Goal: Transaction & Acquisition: Purchase product/service

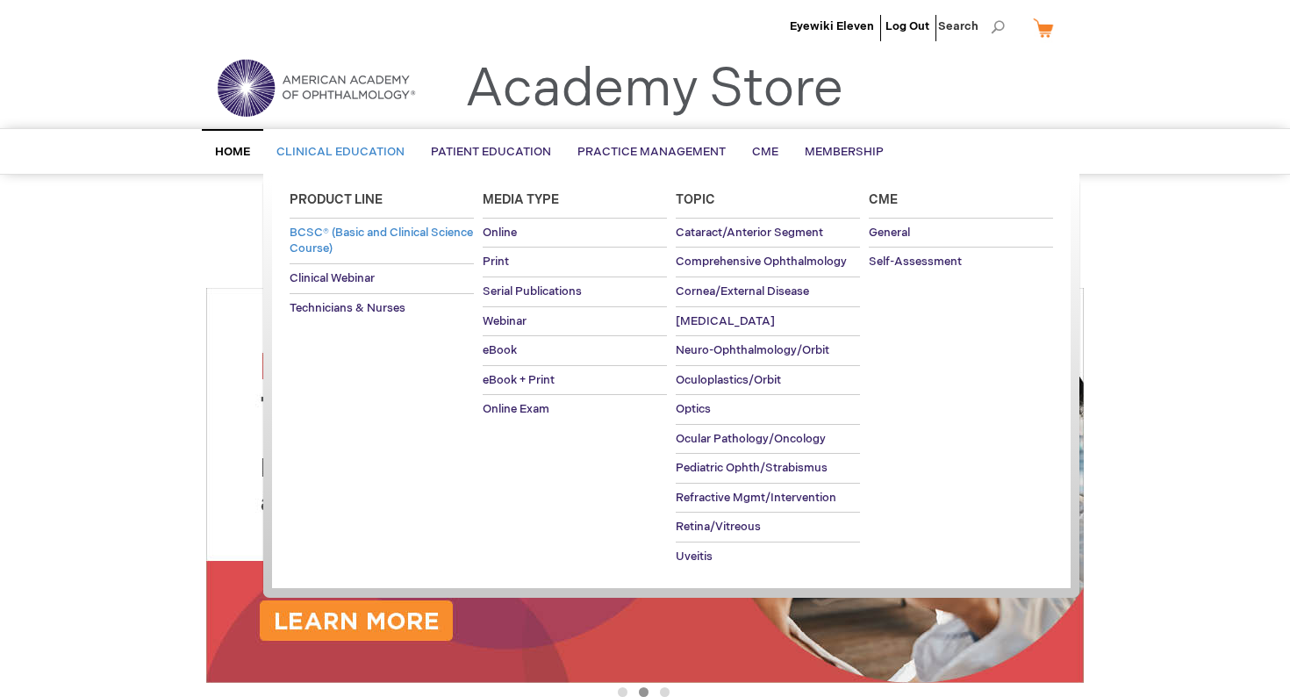
click at [341, 244] on span "BCSC® (Basic and Clinical Science Course)" at bounding box center [381, 241] width 183 height 31
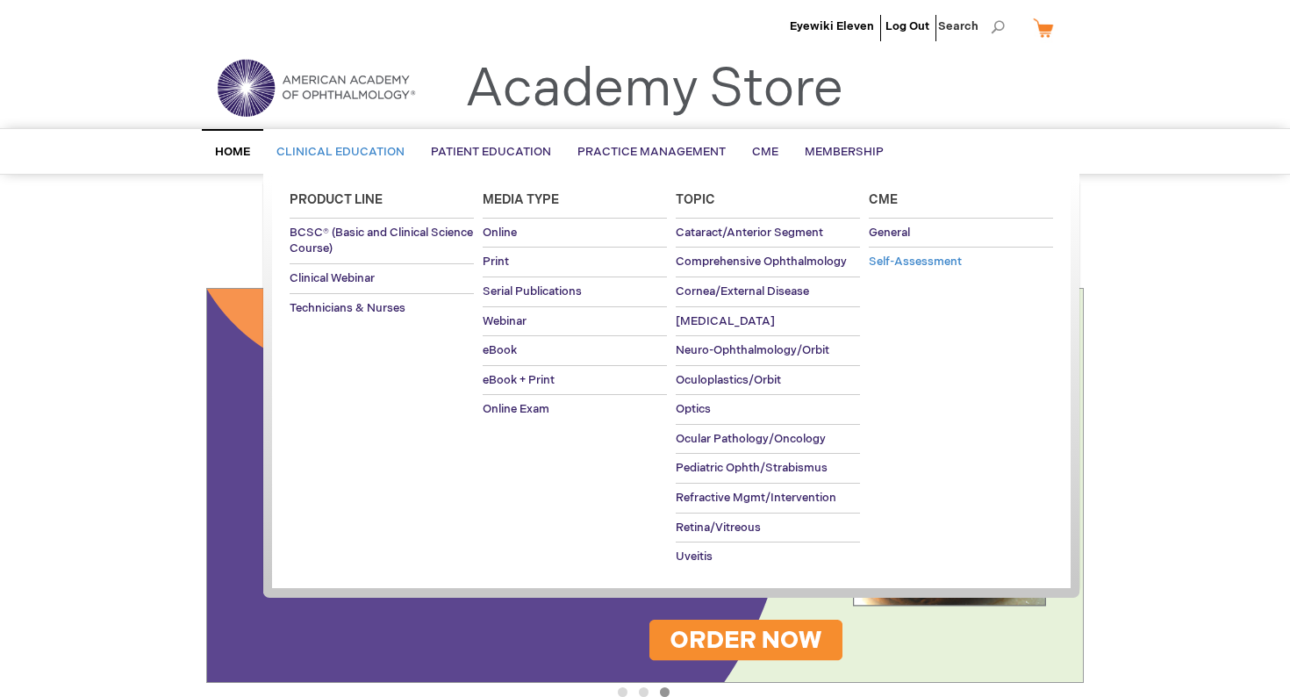
click at [920, 261] on span "Self-Assessment" at bounding box center [915, 261] width 93 height 14
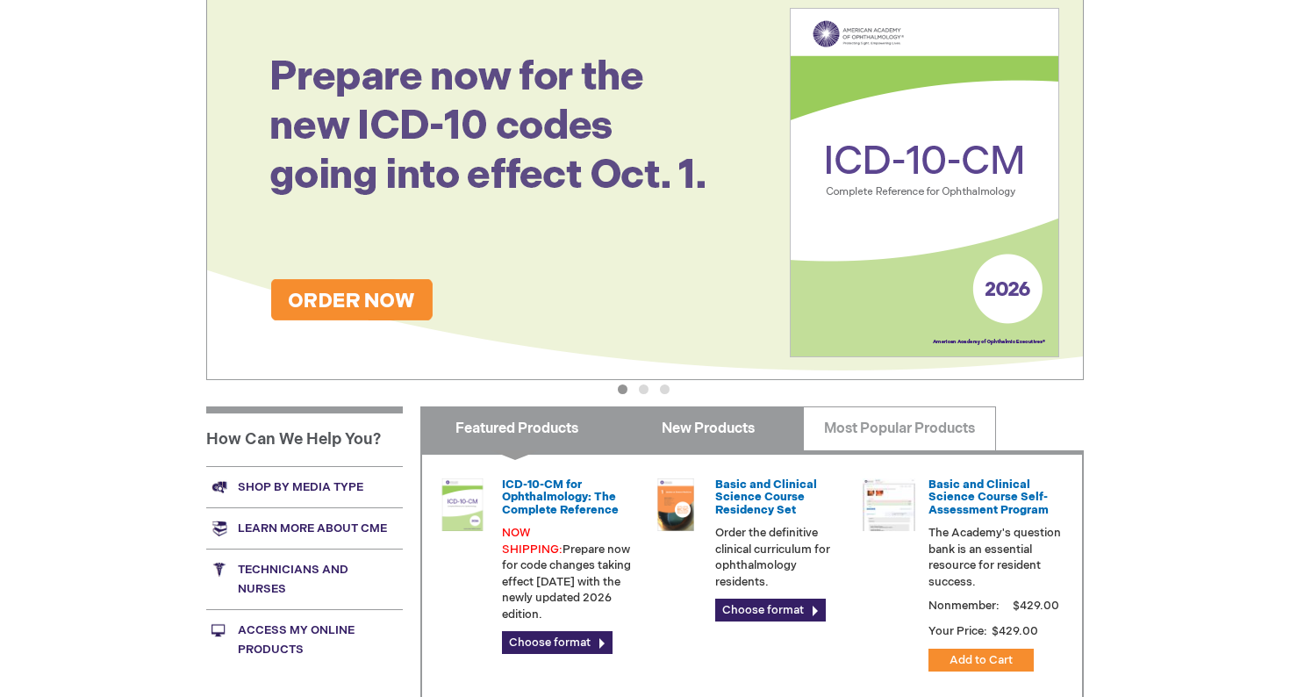
scroll to position [383, 0]
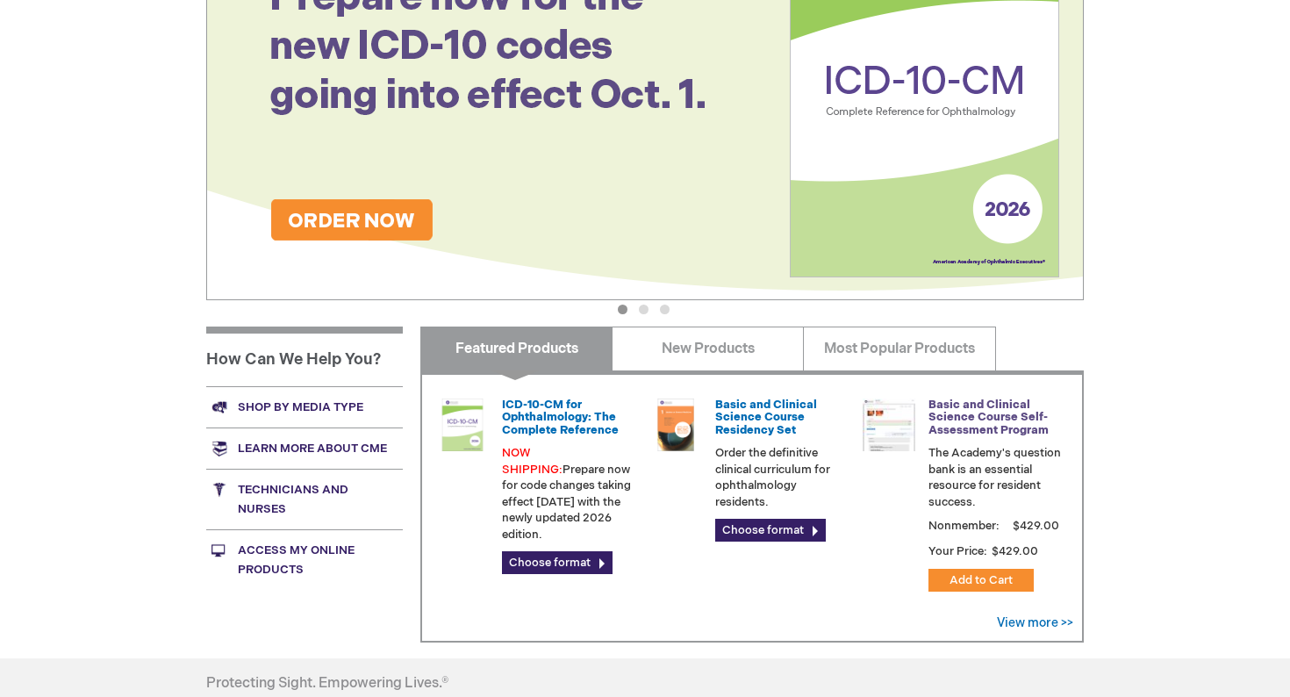
click at [1012, 419] on link "Basic and Clinical Science Course Self-Assessment Program" at bounding box center [988, 417] width 120 height 39
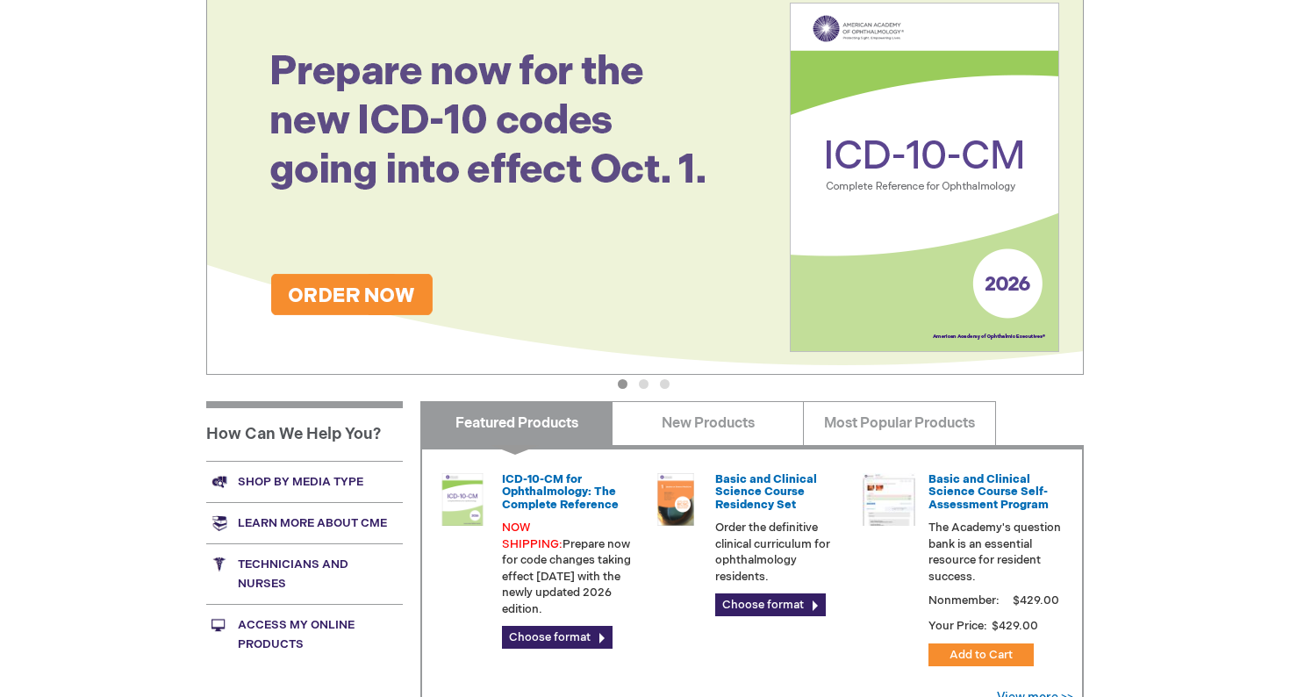
scroll to position [312, 0]
